Goal: Navigation & Orientation: Find specific page/section

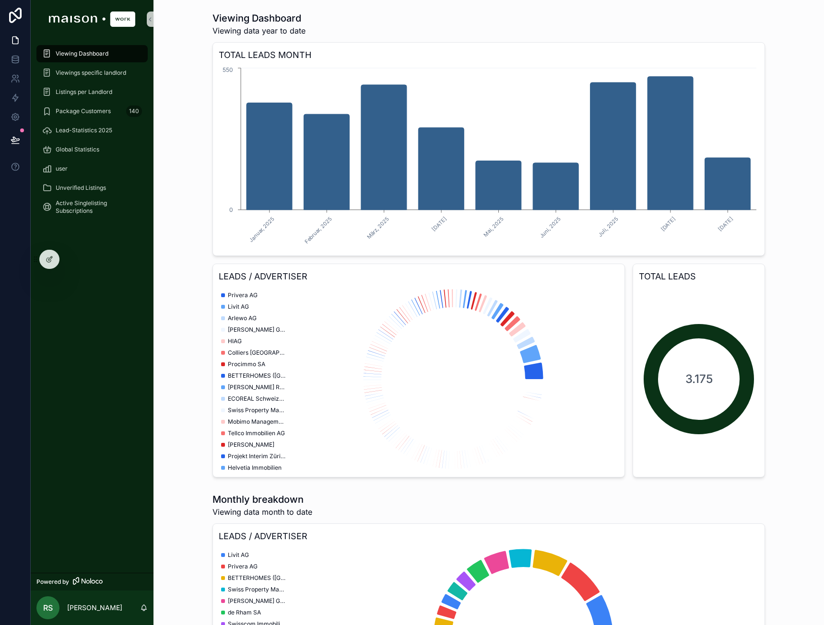
drag, startPoint x: 105, startPoint y: 56, endPoint x: 51, endPoint y: 1, distance: 76.7
click at [105, 56] on span "Viewing Dashboard" at bounding box center [82, 54] width 53 height 8
click at [108, 191] on div "Unverified Listings" at bounding box center [92, 187] width 100 height 15
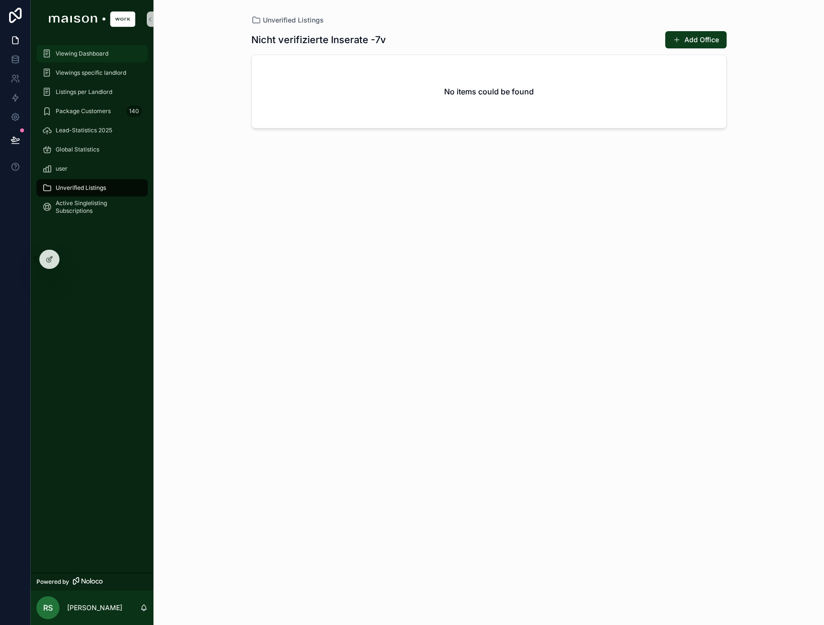
click at [59, 60] on div "Viewing Dashboard" at bounding box center [92, 53] width 100 height 15
